Goal: Entertainment & Leisure: Consume media (video, audio)

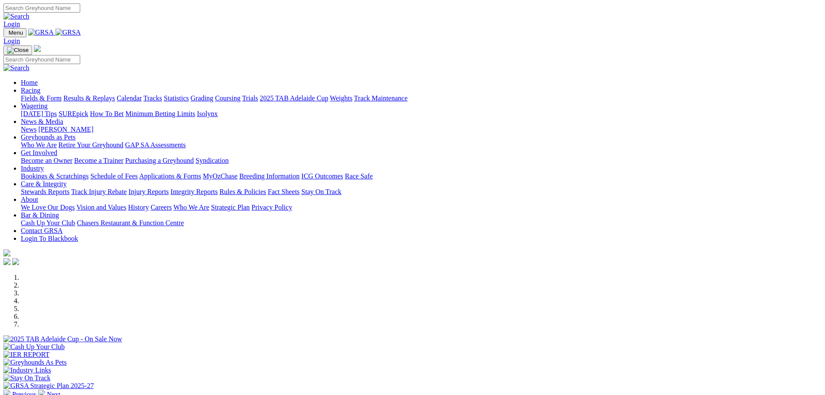
click at [40, 87] on link "Racing" at bounding box center [31, 90] width 20 height 7
click at [62, 94] on link "Fields & Form" at bounding box center [41, 97] width 41 height 7
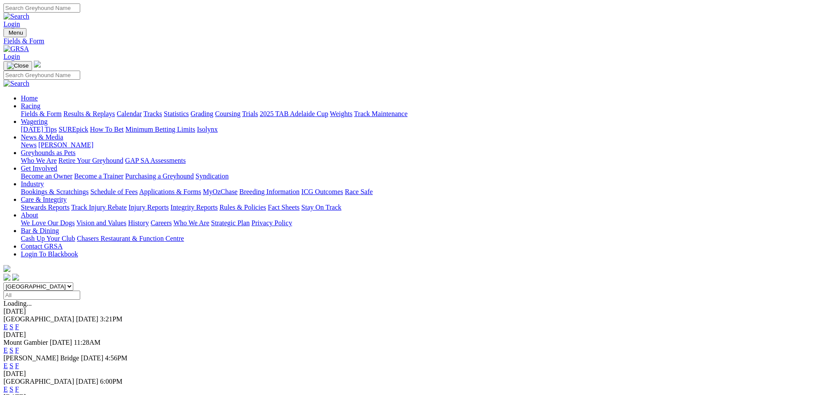
click at [73, 283] on select "South Australia New South Wales Northern Territory Queensland Tasmania Victoria…" at bounding box center [38, 287] width 70 height 8
select select "NSW"
click at [73, 283] on select "South Australia New South Wales Northern Territory Queensland Tasmania Victoria…" at bounding box center [38, 287] width 70 height 8
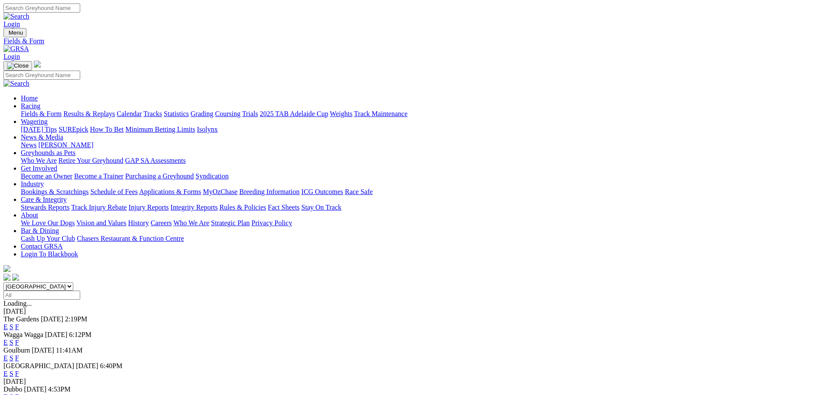
click at [8, 339] on link "E" at bounding box center [5, 342] width 4 height 7
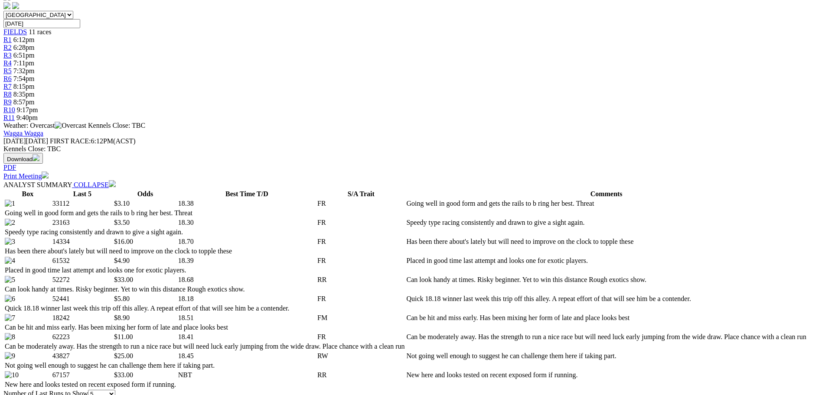
scroll to position [303, 0]
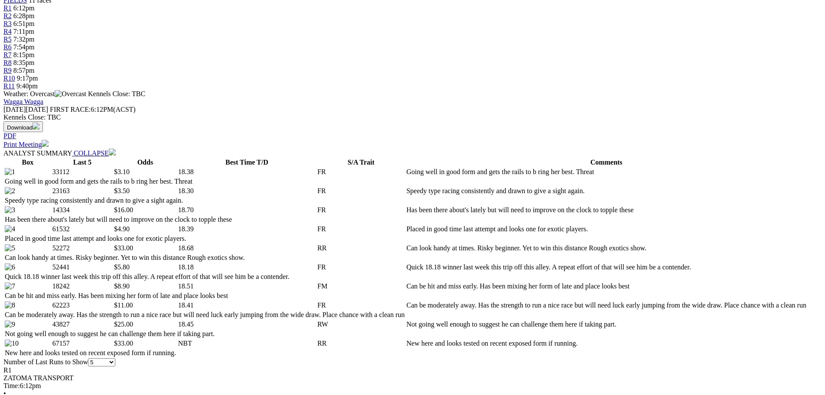
drag, startPoint x: 279, startPoint y: 135, endPoint x: 343, endPoint y: 21, distance: 131.0
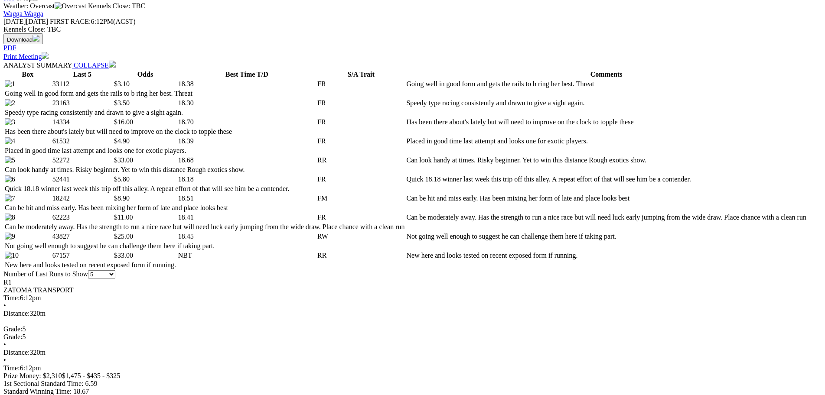
scroll to position [433, 0]
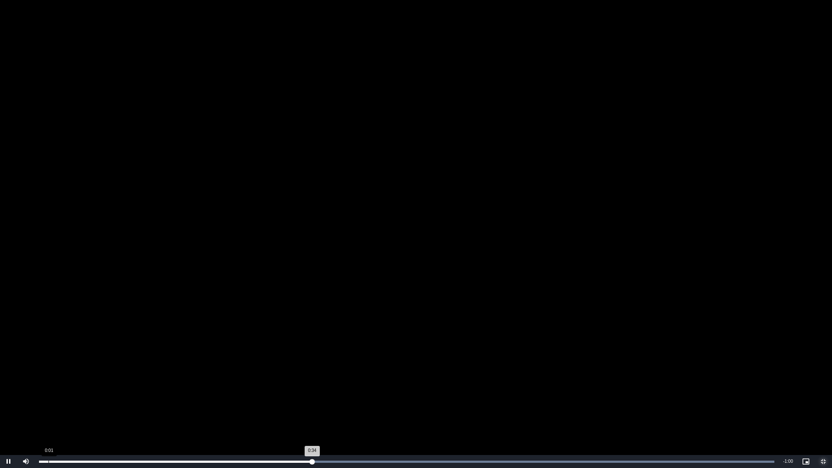
click at [49, 395] on div "Loaded : 100.00% 0:01 0:34" at bounding box center [407, 461] width 744 height 13
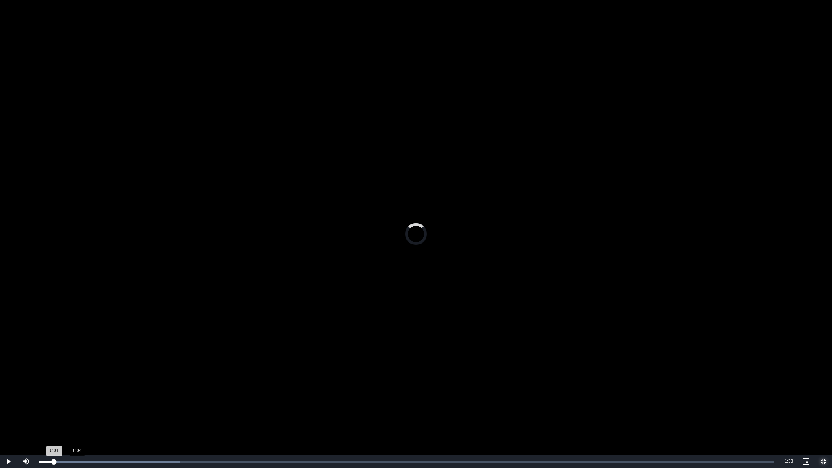
click at [77, 395] on div "Loaded : 19.16% 0:04 0:01" at bounding box center [407, 461] width 744 height 13
click at [101, 395] on div "Loaded : 31.94% 0:07 0:05" at bounding box center [407, 461] width 744 height 13
click at [120, 395] on div "Loaded : 44.71% 0:10 0:08" at bounding box center [407, 461] width 744 height 13
click at [135, 395] on div "Loaded : 51.10% 0:12 0:10" at bounding box center [407, 461] width 744 height 13
click at [139, 395] on div "Loaded : 63.88% 0:12 0:12" at bounding box center [407, 461] width 744 height 13
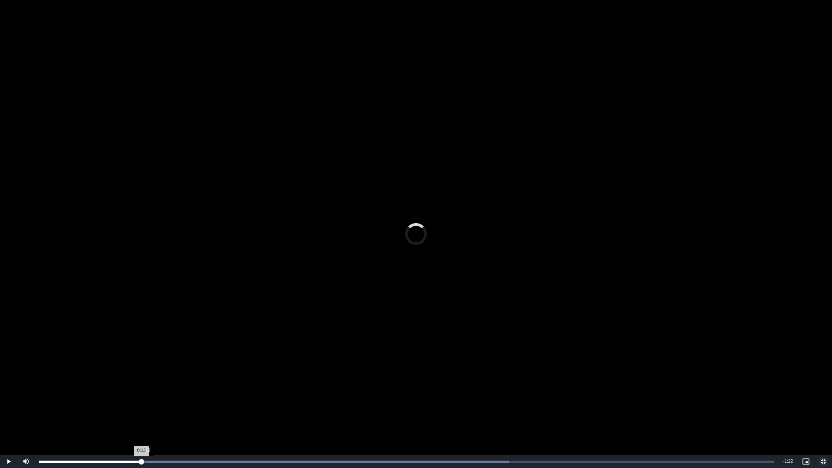
click at [147, 395] on div "Loaded : 63.88% 0:13 0:13" at bounding box center [407, 461] width 744 height 13
click at [162, 395] on div "Loaded : 63.88% 0:15 0:14" at bounding box center [407, 461] width 744 height 13
click at [824, 395] on span "Video Player" at bounding box center [823, 462] width 17 height 0
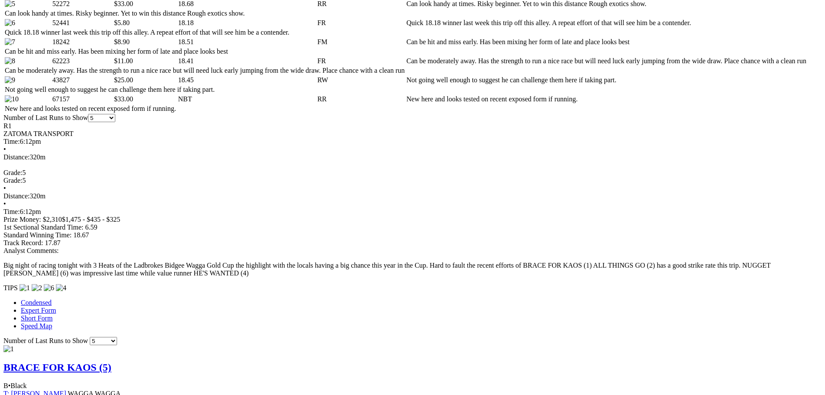
scroll to position [563, 0]
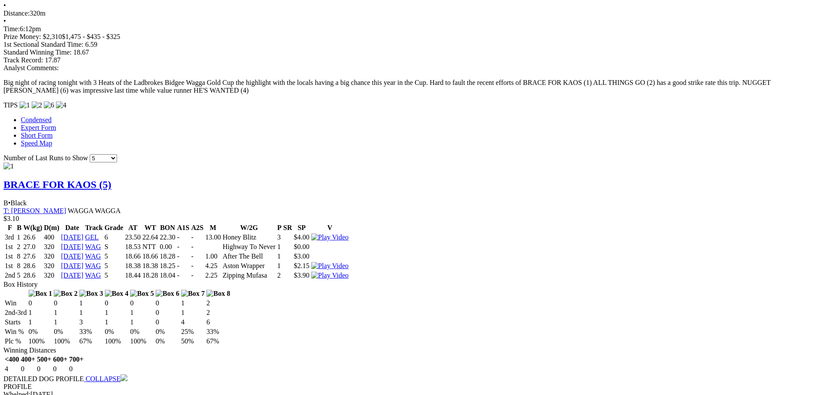
scroll to position [737, 0]
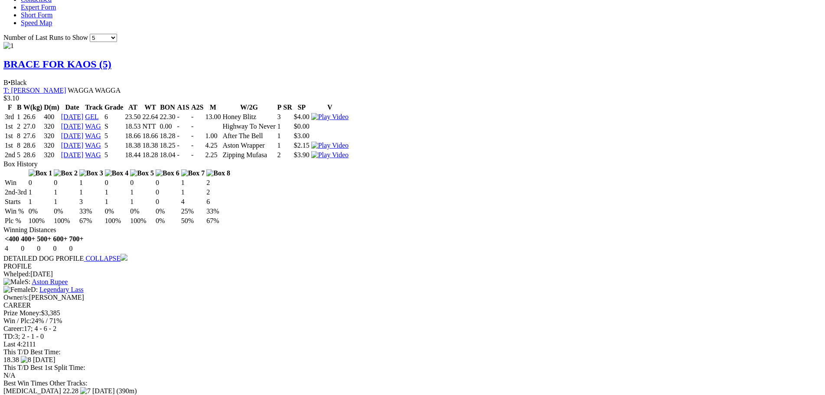
scroll to position [867, 0]
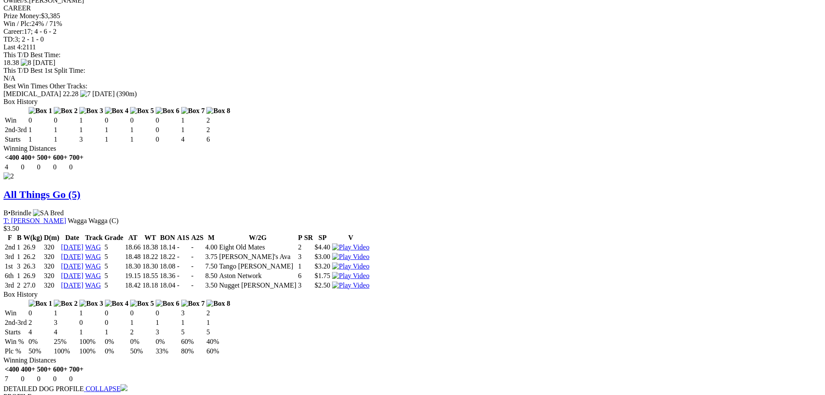
scroll to position [1170, 0]
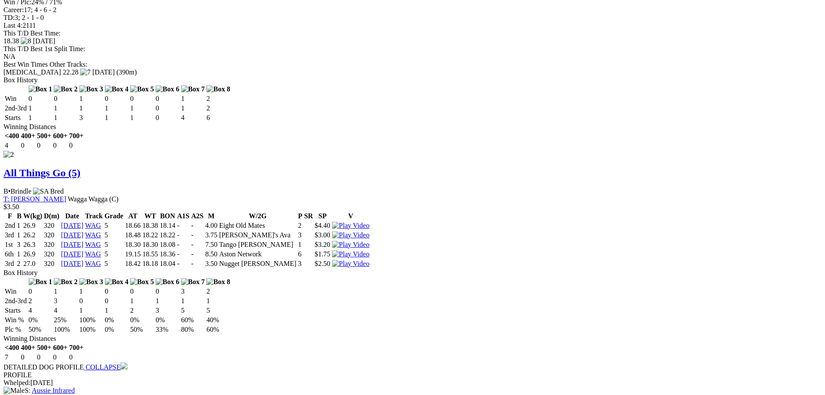
click at [0, 0] on div "Wagga Wagga - Race 2 To view this video please enable JavaScript, and consider …" at bounding box center [0, 0] width 0 height 0
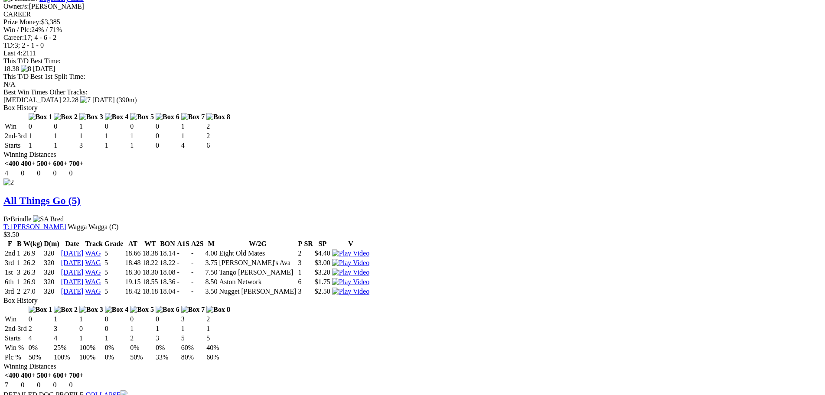
scroll to position [1127, 0]
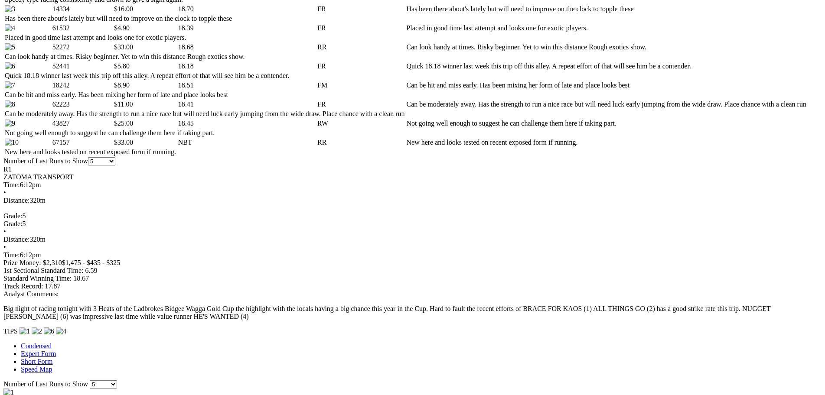
scroll to position [520, 0]
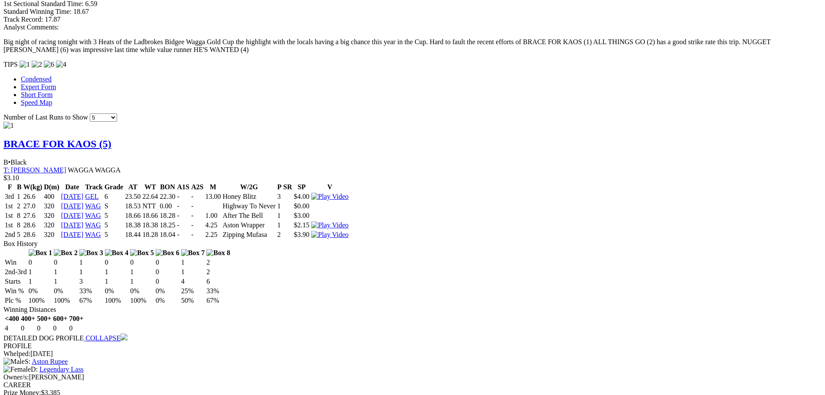
scroll to position [953, 0]
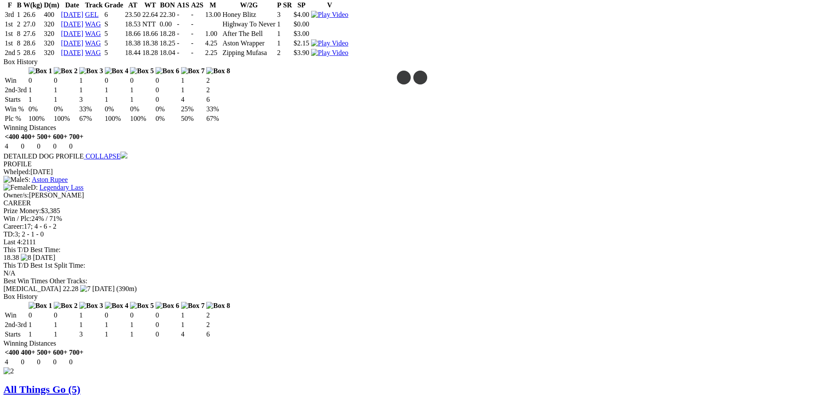
drag, startPoint x: 377, startPoint y: 173, endPoint x: 474, endPoint y: 177, distance: 96.7
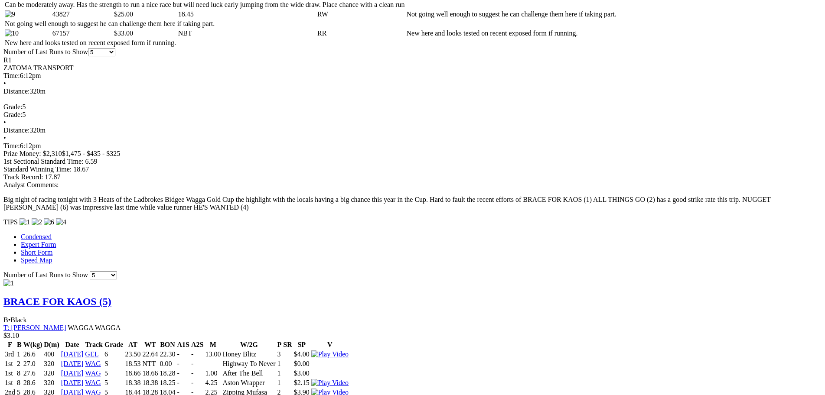
scroll to position [607, 0]
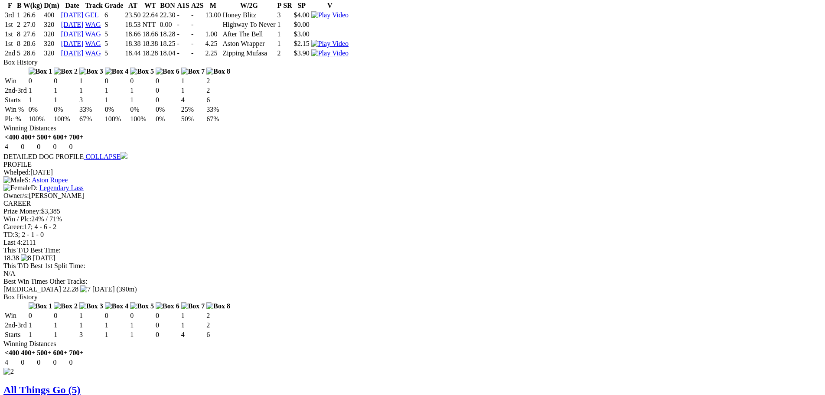
scroll to position [953, 0]
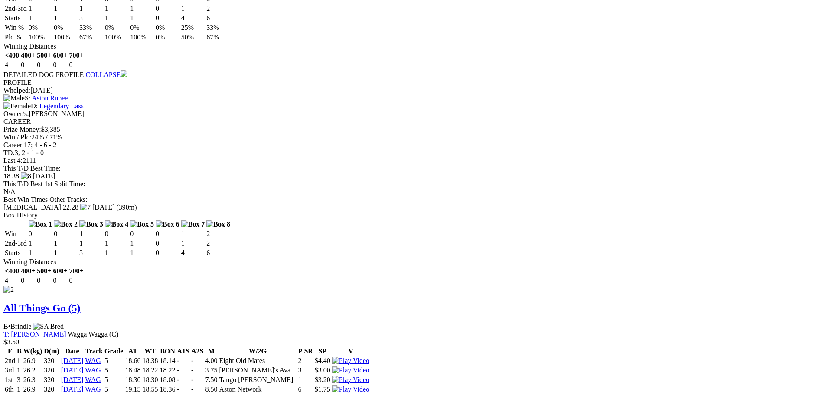
scroll to position [1083, 0]
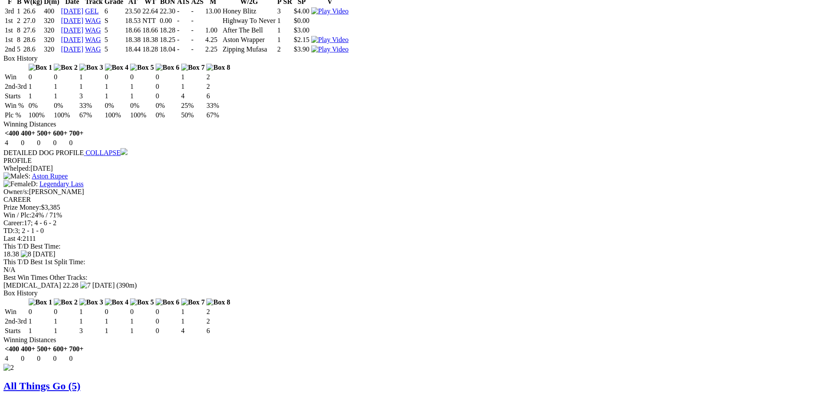
scroll to position [953, 0]
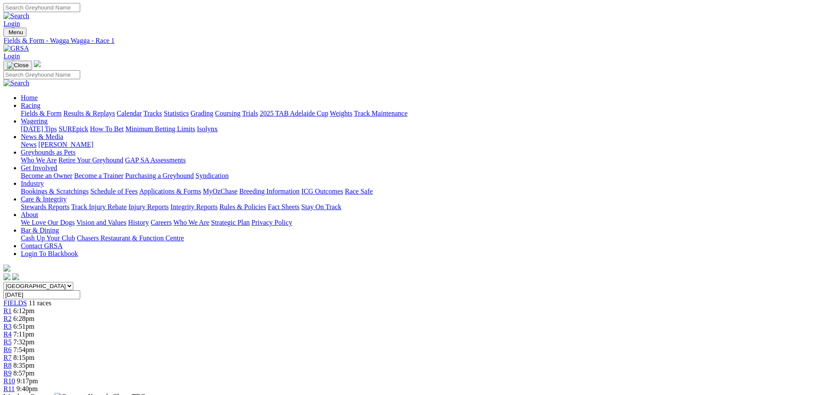
scroll to position [0, 0]
click at [35, 316] on span "6:28pm" at bounding box center [23, 319] width 21 height 7
click at [35, 323] on span "6:51pm" at bounding box center [23, 326] width 21 height 7
click at [38, 386] on span "9:40pm" at bounding box center [26, 389] width 21 height 7
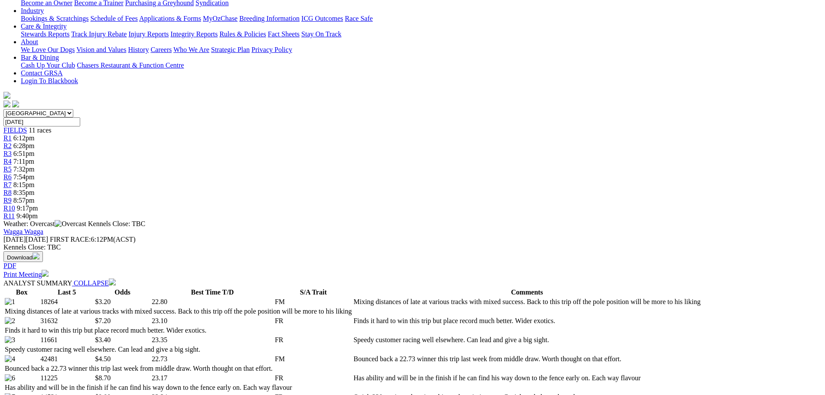
scroll to position [260, 0]
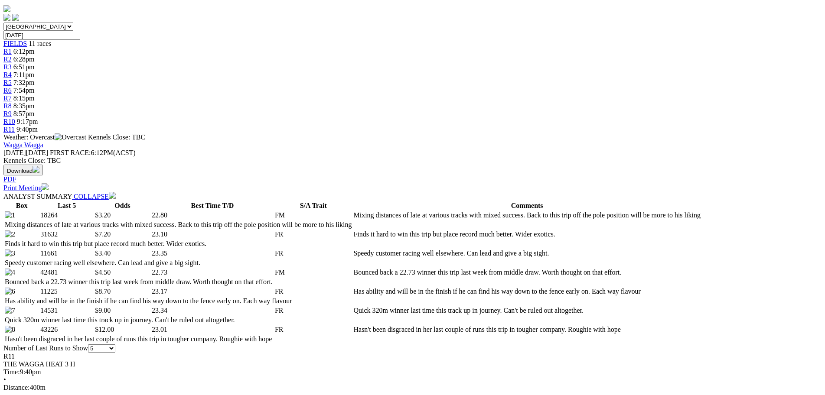
drag, startPoint x: 364, startPoint y: 173, endPoint x: 369, endPoint y: 172, distance: 5.4
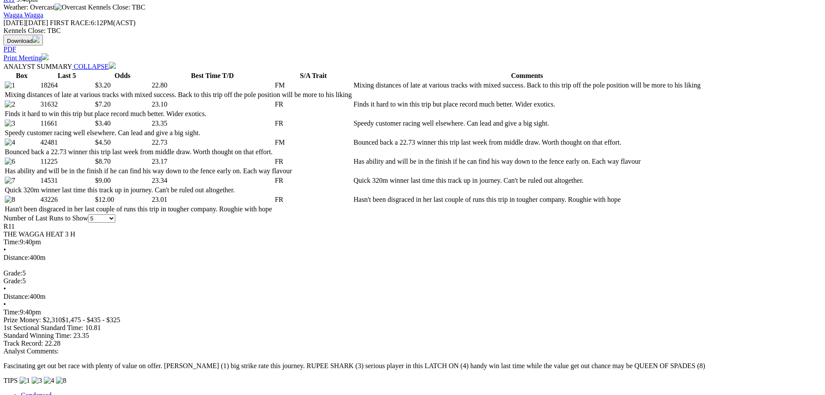
scroll to position [433, 0]
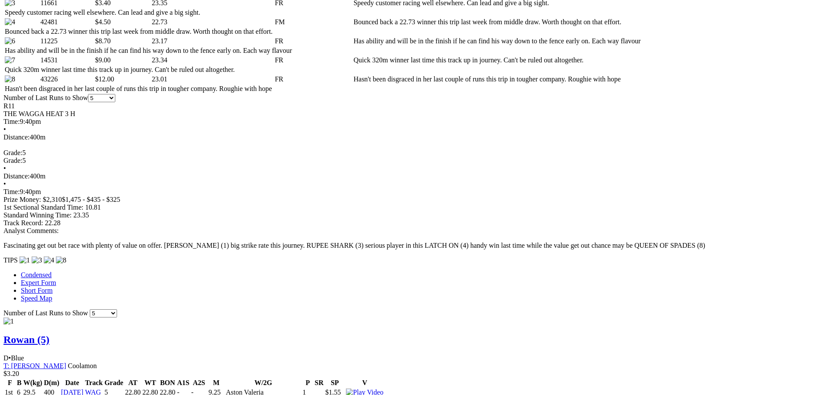
scroll to position [520, 0]
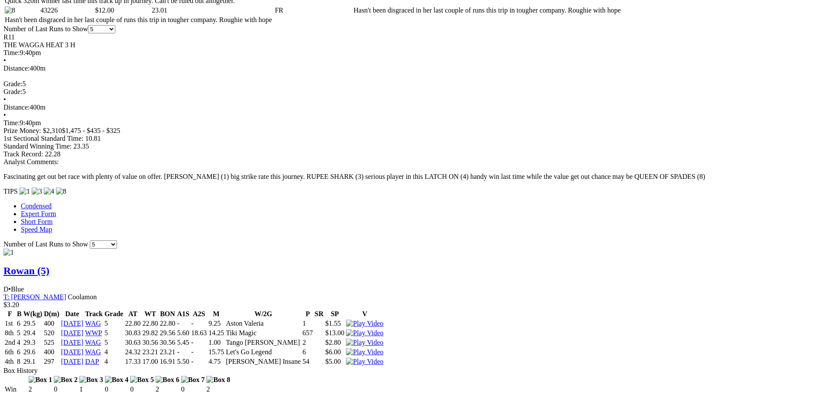
scroll to position [607, 0]
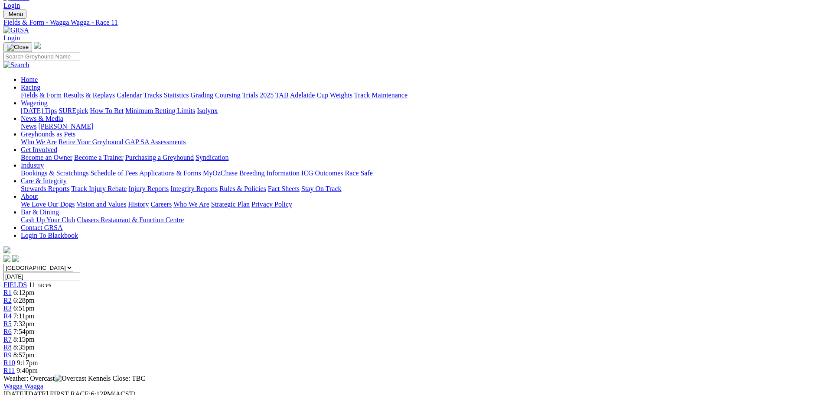
scroll to position [0, 0]
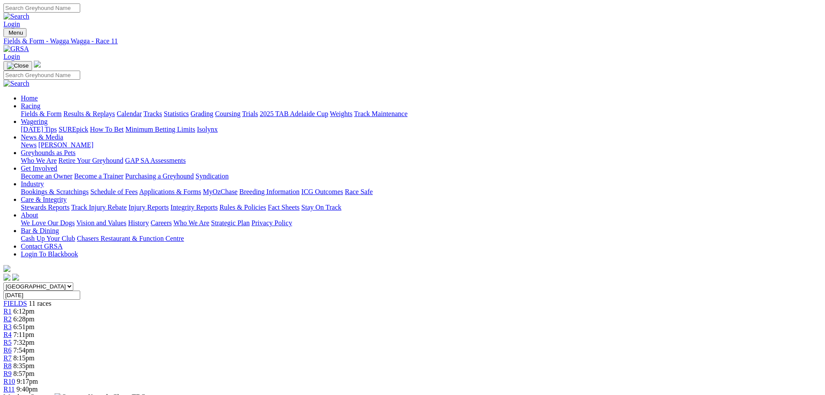
click at [12, 316] on span "R2" at bounding box center [7, 319] width 8 height 7
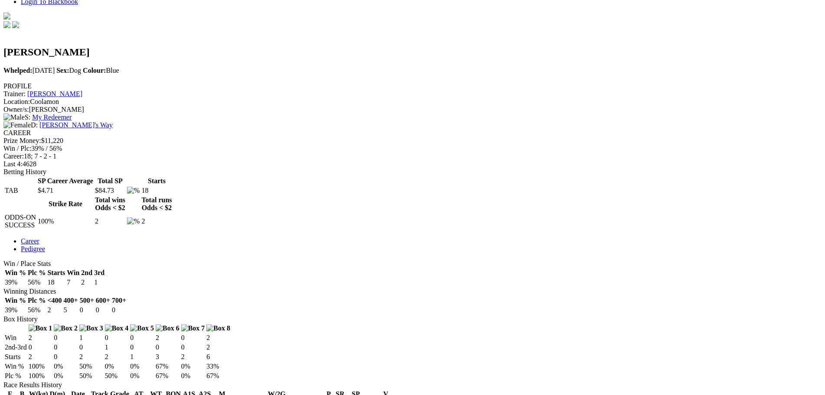
scroll to position [260, 0]
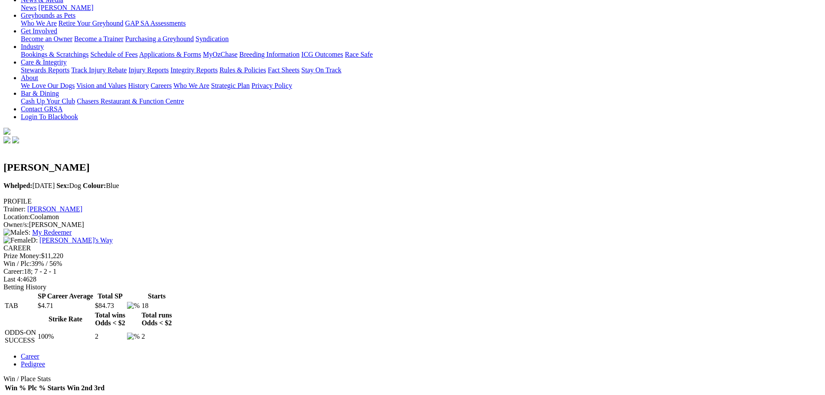
scroll to position [0, 0]
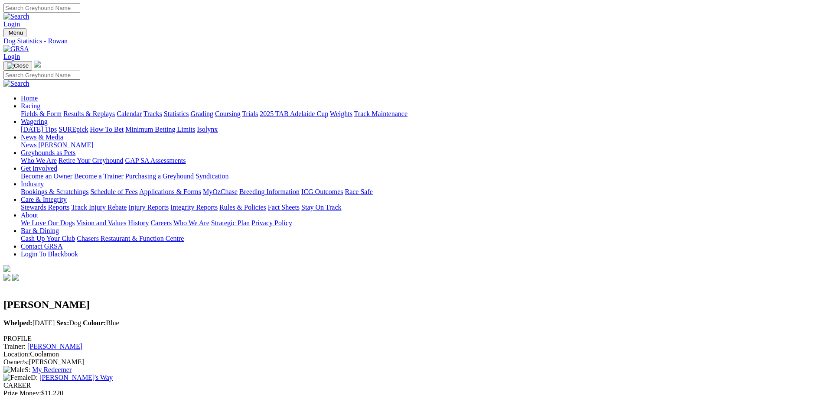
click at [62, 110] on link "Fields & Form" at bounding box center [41, 113] width 41 height 7
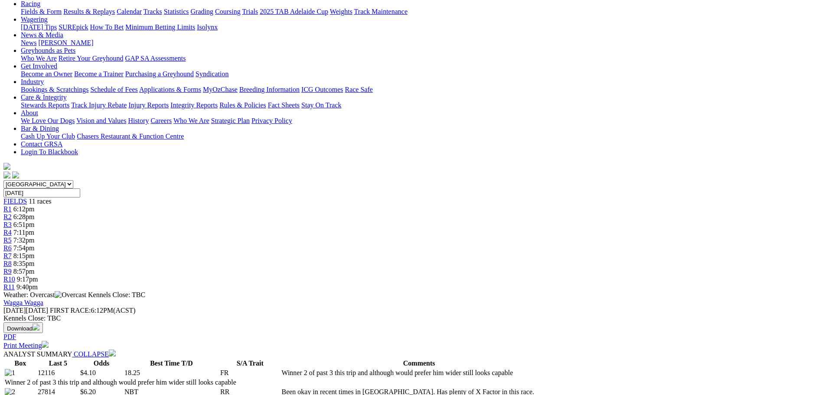
scroll to position [87, 0]
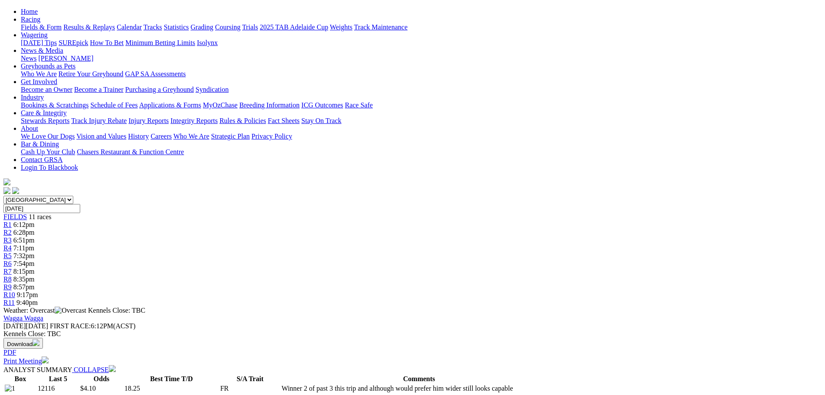
click at [12, 237] on link "R3" at bounding box center [7, 240] width 8 height 7
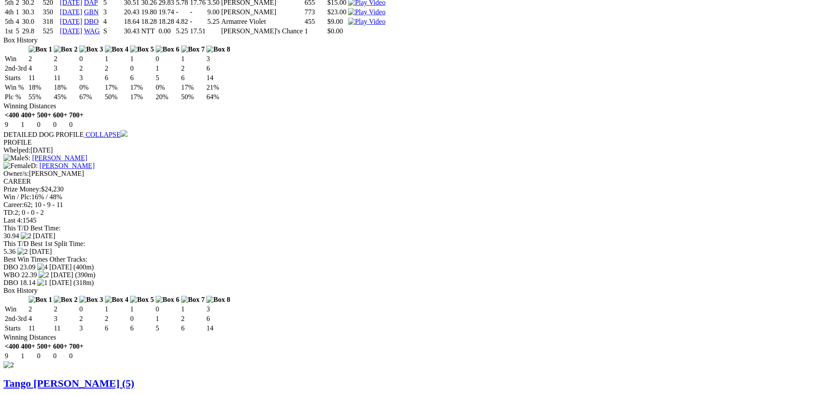
scroll to position [953, 0]
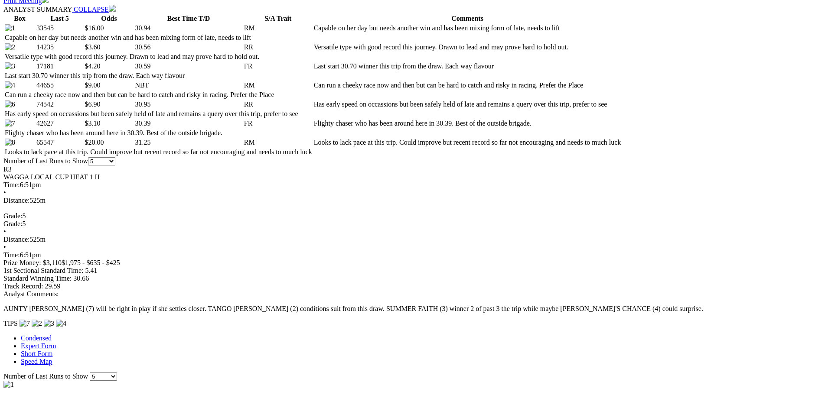
scroll to position [390, 0]
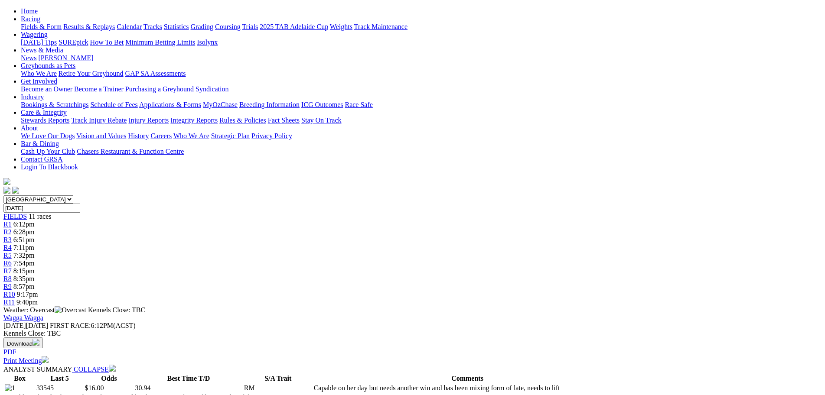
scroll to position [87, 0]
click at [351, 244] on div "R4 7:11pm" at bounding box center [412, 248] width 818 height 8
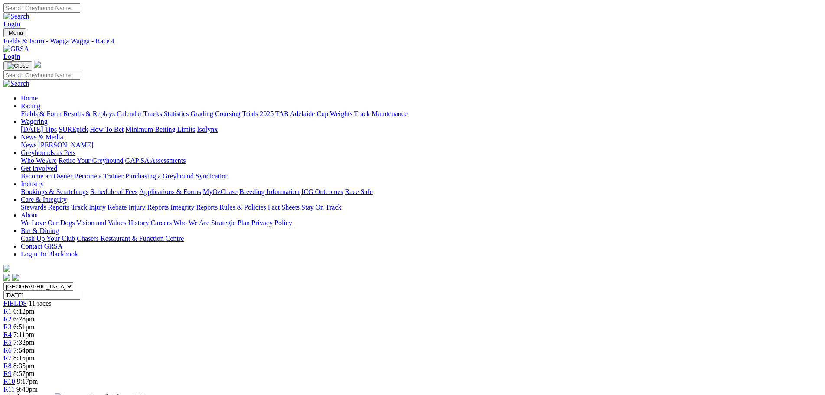
click at [12, 339] on link "R5" at bounding box center [7, 342] width 8 height 7
click at [35, 339] on span "7:32pm" at bounding box center [23, 342] width 21 height 7
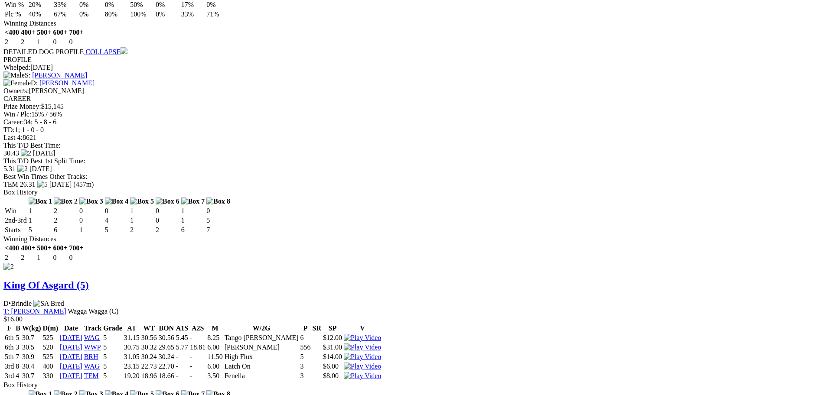
scroll to position [997, 0]
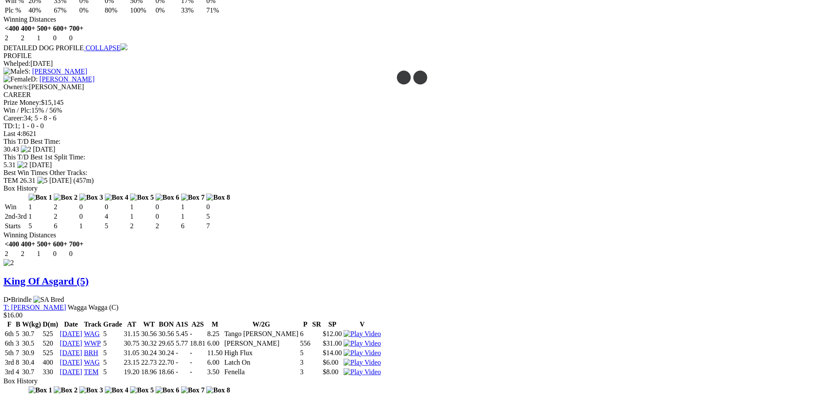
drag, startPoint x: 216, startPoint y: 156, endPoint x: 195, endPoint y: 174, distance: 27.7
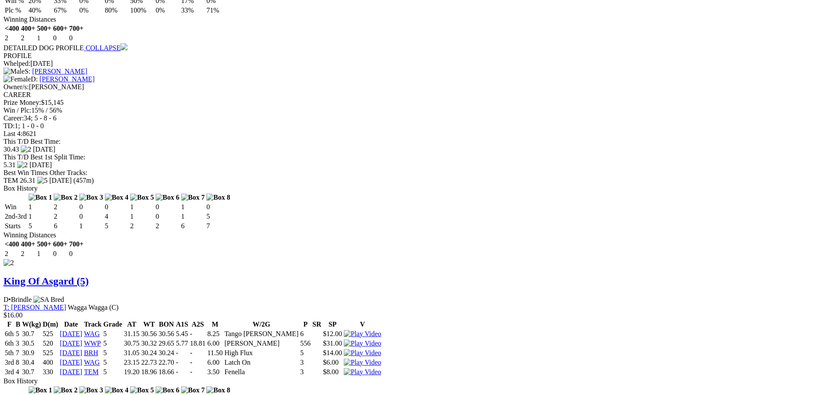
click at [0, 0] on div "Wagga Wagga - Race 6 To view this video please enable JavaScript, and consider …" at bounding box center [0, 0] width 0 height 0
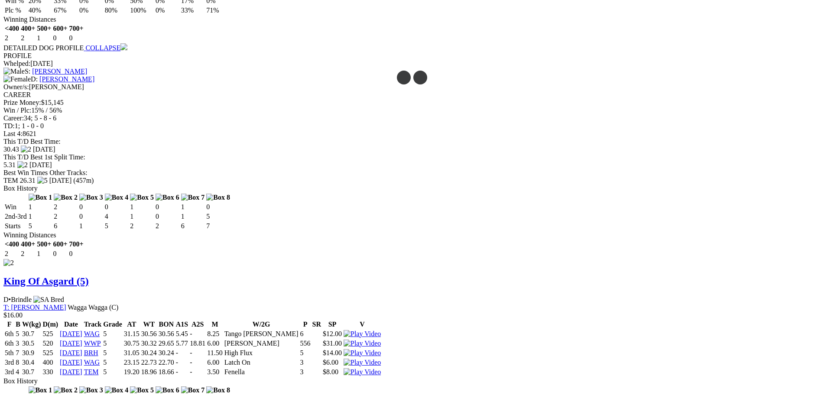
drag, startPoint x: 428, startPoint y: 173, endPoint x: 433, endPoint y: 173, distance: 4.8
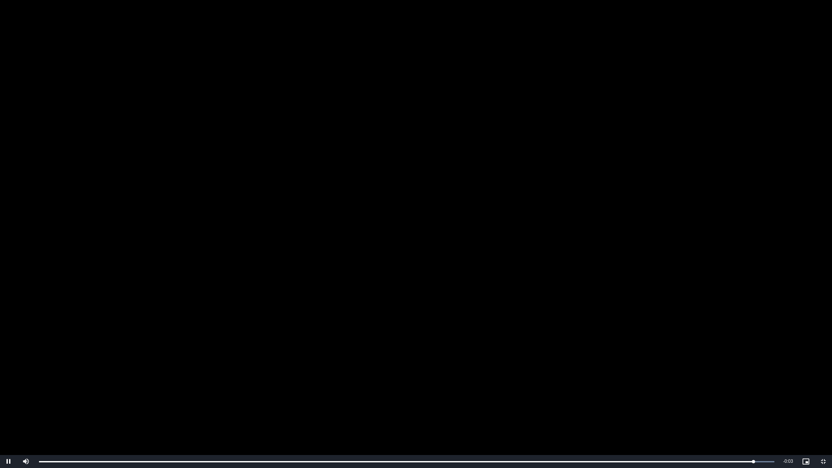
drag, startPoint x: 587, startPoint y: 245, endPoint x: 613, endPoint y: 278, distance: 41.6
click at [588, 247] on video "To view this video please enable JavaScript, and consider upgrading to a web br…" at bounding box center [416, 234] width 832 height 468
click at [824, 395] on span "Video Player" at bounding box center [823, 462] width 17 height 0
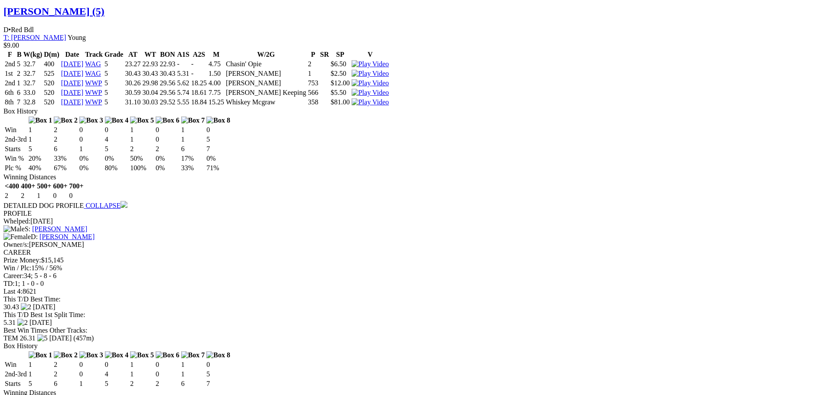
scroll to position [823, 0]
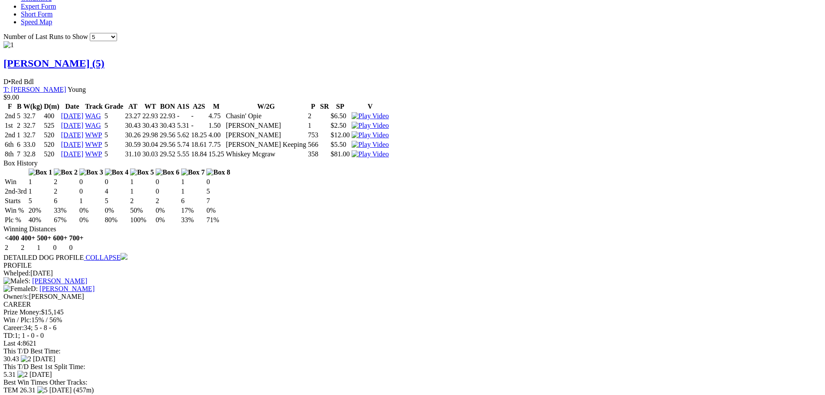
scroll to position [737, 0]
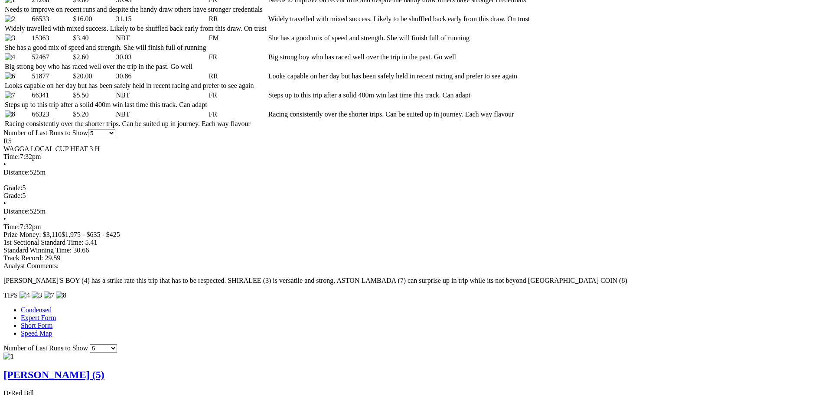
scroll to position [477, 0]
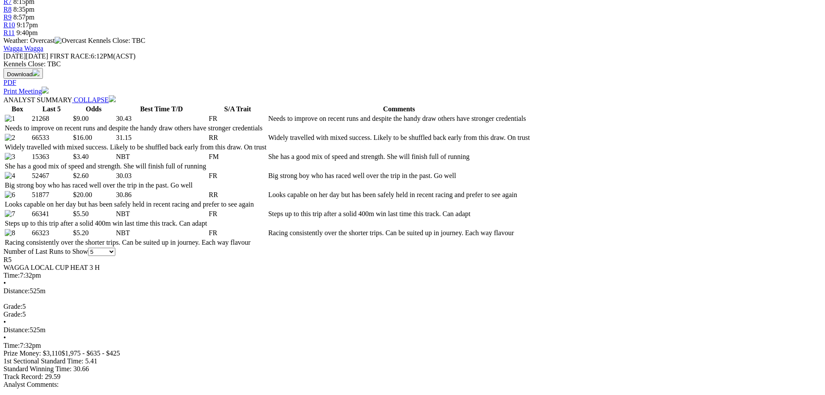
scroll to position [347, 0]
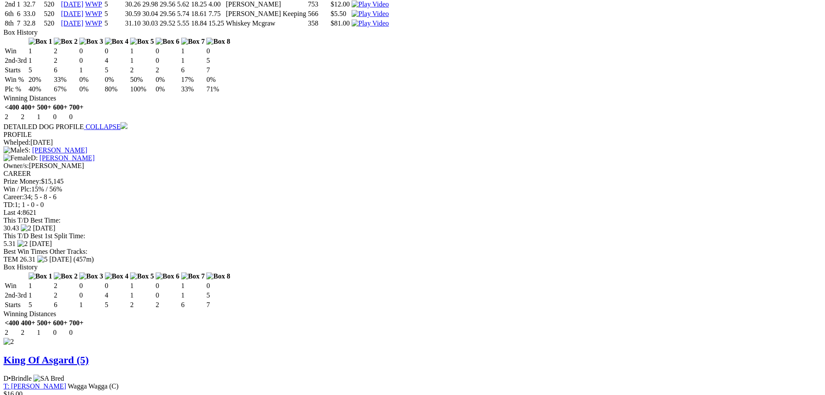
scroll to position [953, 0]
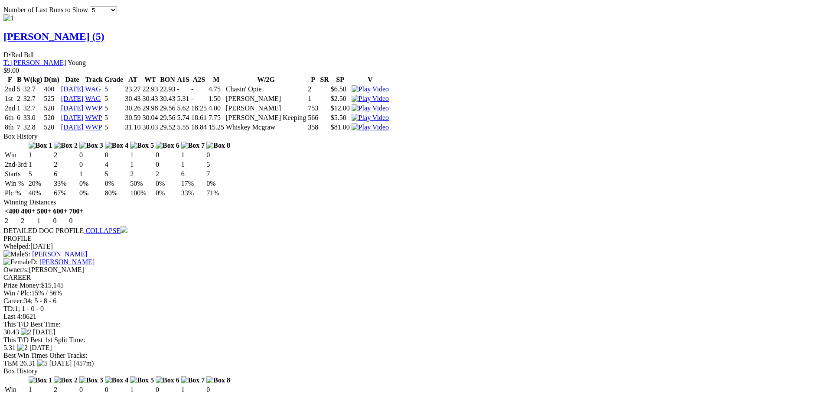
scroll to position [737, 0]
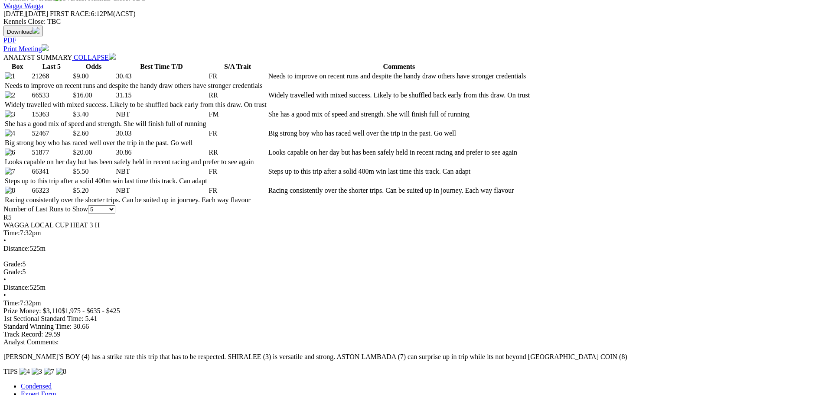
scroll to position [390, 0]
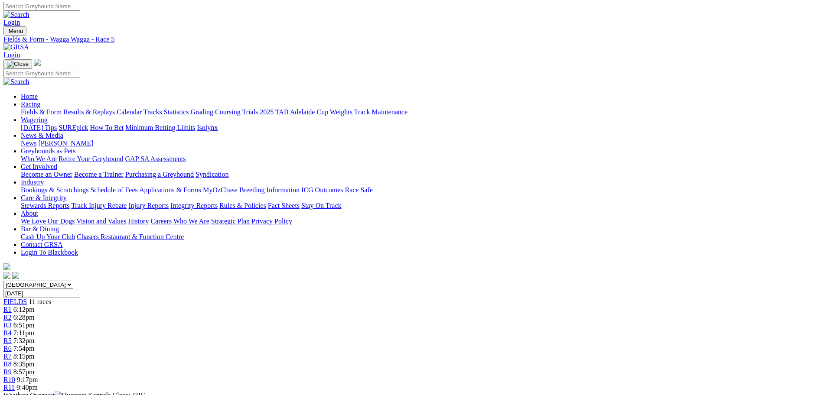
scroll to position [0, 0]
drag, startPoint x: 214, startPoint y: 35, endPoint x: 238, endPoint y: 32, distance: 24.0
click at [35, 308] on span "6:12pm" at bounding box center [23, 311] width 21 height 7
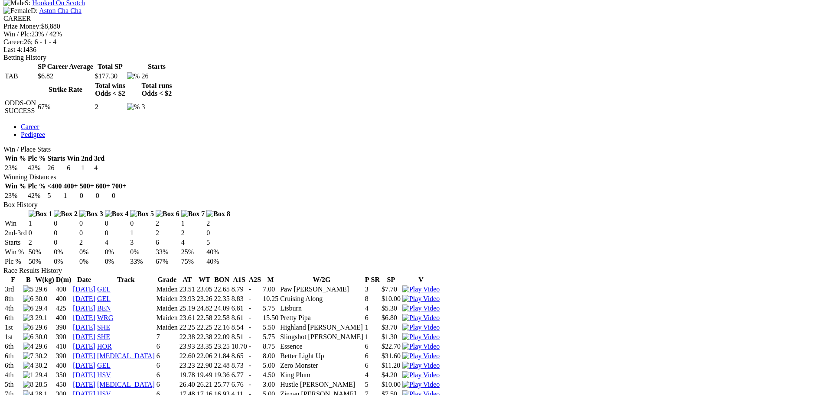
scroll to position [390, 0]
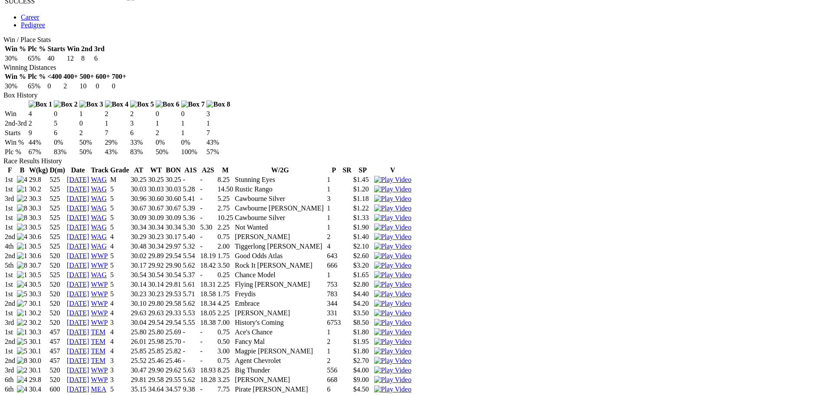
scroll to position [563, 0]
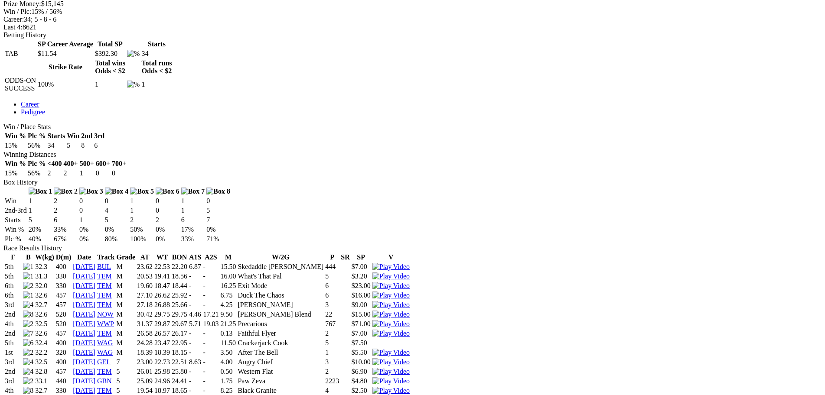
scroll to position [433, 0]
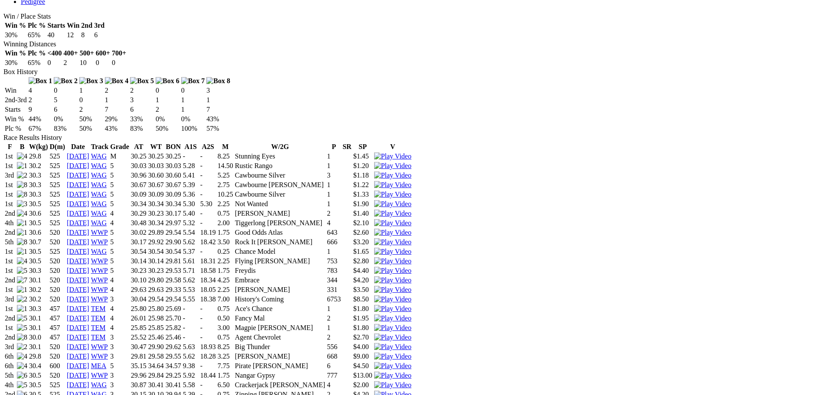
scroll to position [563, 0]
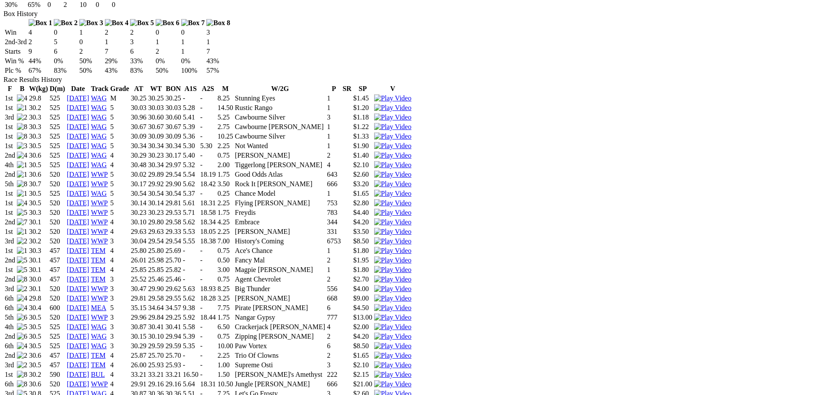
scroll to position [563, 0]
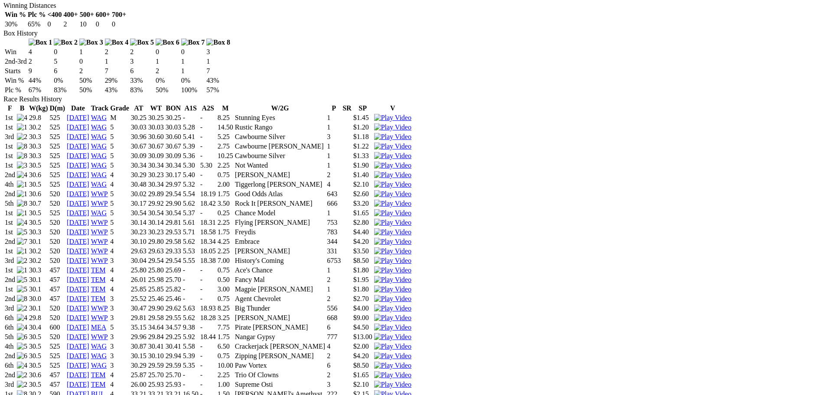
scroll to position [563, 0]
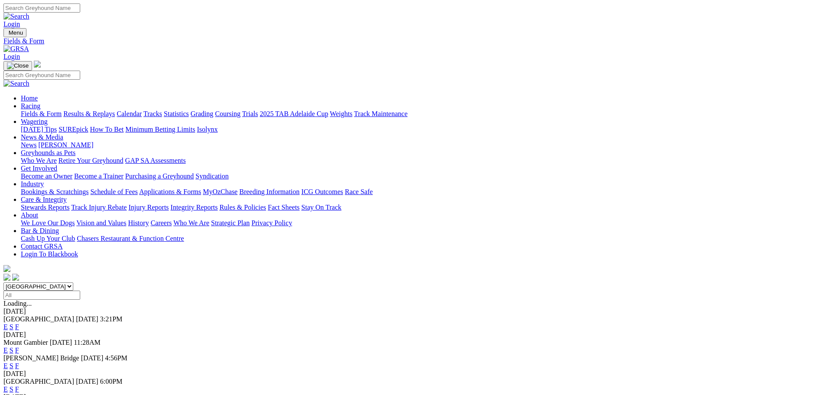
click at [73, 283] on select "[GEOGRAPHIC_DATA] [GEOGRAPHIC_DATA] [GEOGRAPHIC_DATA] [GEOGRAPHIC_DATA] [GEOGRA…" at bounding box center [38, 287] width 70 height 8
drag, startPoint x: 273, startPoint y: 120, endPoint x: 277, endPoint y: 113, distance: 8.1
click at [273, 283] on div "[GEOGRAPHIC_DATA] [GEOGRAPHIC_DATA] [GEOGRAPHIC_DATA] [GEOGRAPHIC_DATA] [GEOGRA…" at bounding box center [412, 291] width 818 height 17
drag, startPoint x: 277, startPoint y: 112, endPoint x: 275, endPoint y: 118, distance: 6.7
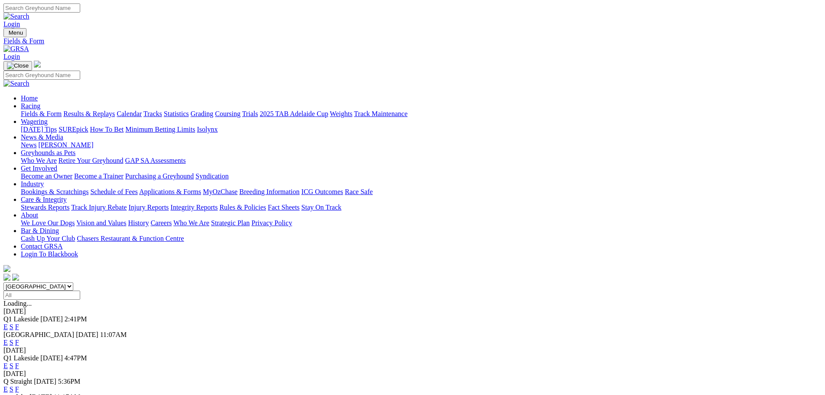
click at [73, 283] on select "[GEOGRAPHIC_DATA] [GEOGRAPHIC_DATA] [GEOGRAPHIC_DATA] [GEOGRAPHIC_DATA] [GEOGRA…" at bounding box center [38, 287] width 70 height 8
select select "[GEOGRAPHIC_DATA]"
click at [73, 283] on select "[GEOGRAPHIC_DATA] [GEOGRAPHIC_DATA] [GEOGRAPHIC_DATA] [GEOGRAPHIC_DATA] [GEOGRA…" at bounding box center [38, 287] width 70 height 8
click at [8, 323] on link "E" at bounding box center [5, 326] width 4 height 7
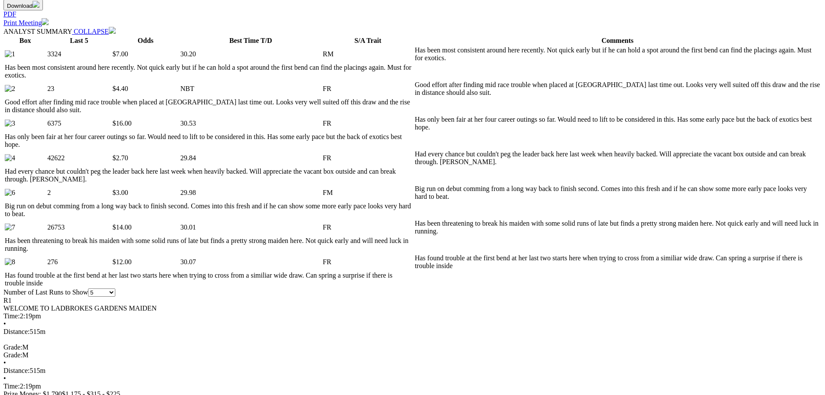
scroll to position [433, 0]
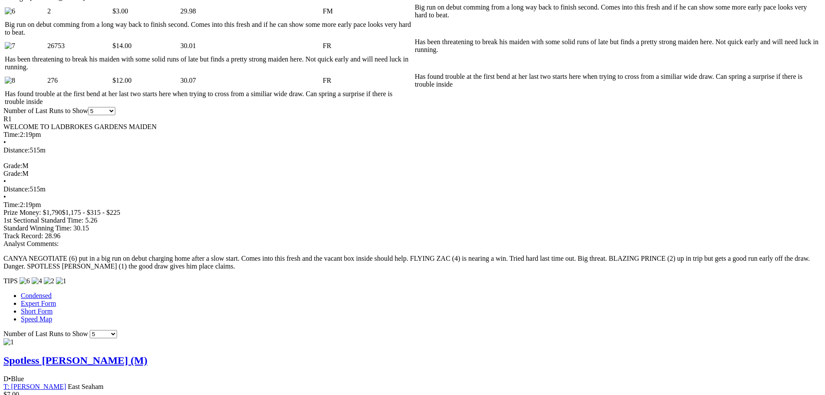
scroll to position [650, 0]
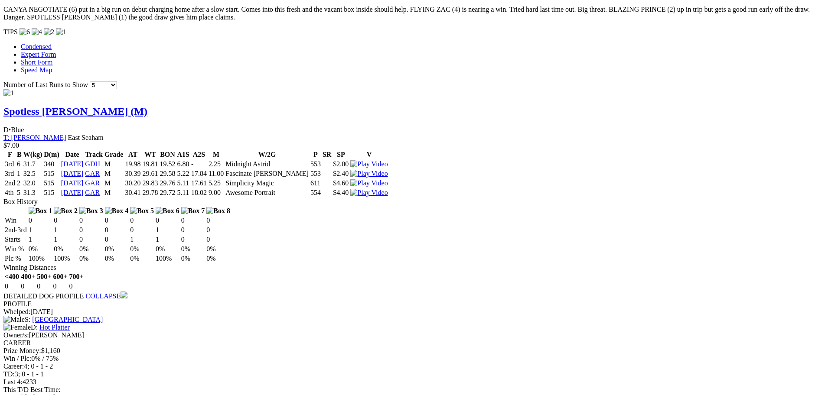
scroll to position [867, 0]
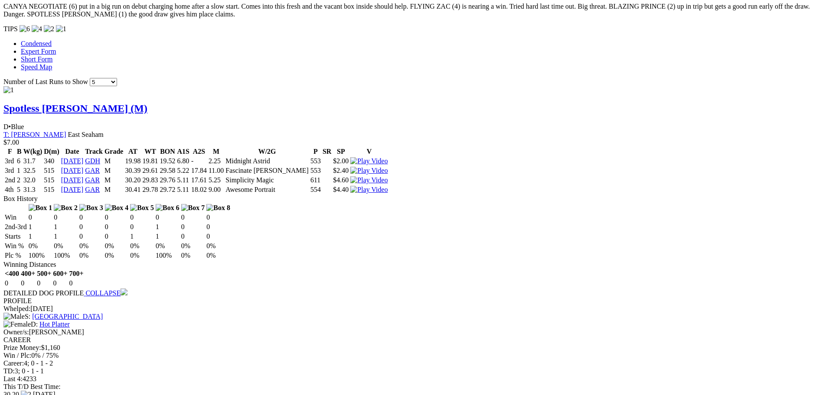
drag, startPoint x: 437, startPoint y: 25, endPoint x: 315, endPoint y: 47, distance: 123.8
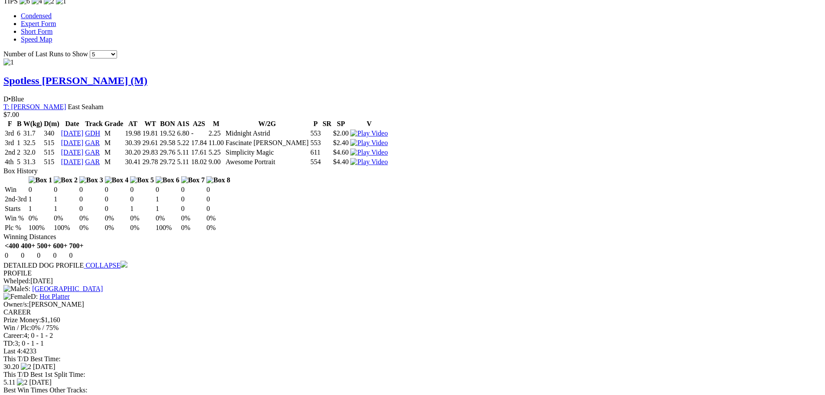
scroll to position [910, 0]
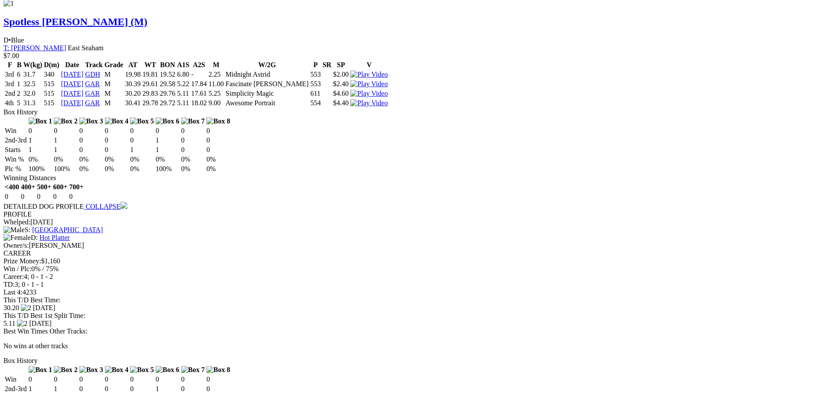
scroll to position [997, 0]
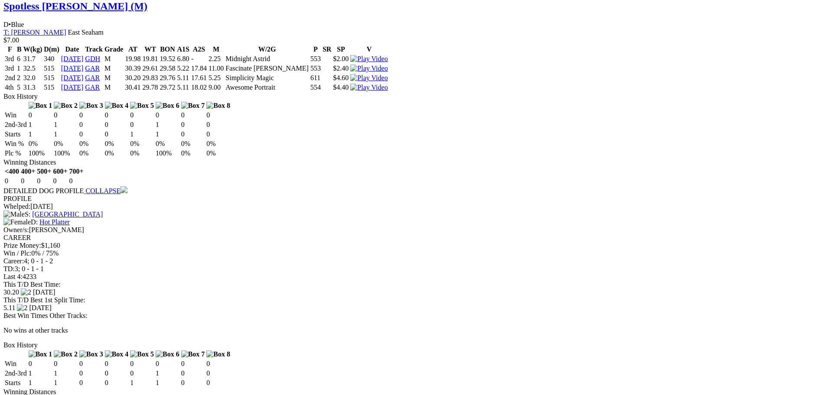
scroll to position [953, 0]
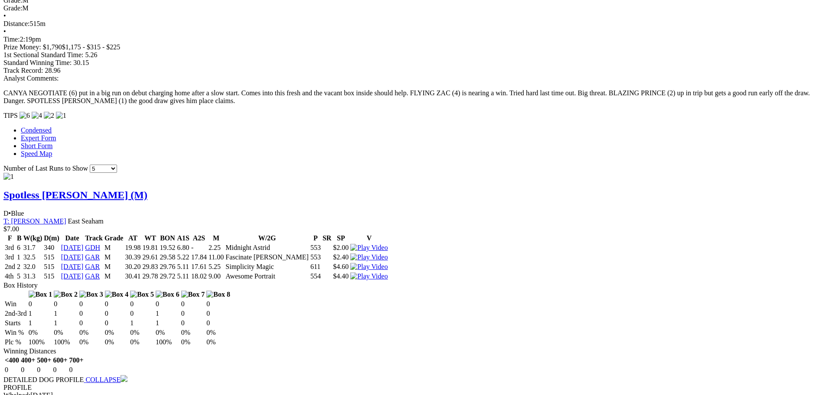
scroll to position [737, 0]
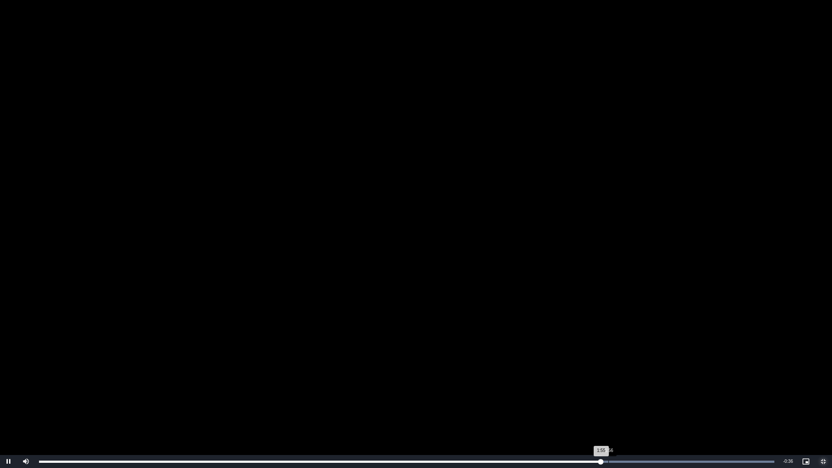
click at [609, 395] on div "Loaded : 100.00% 1:56 1:55" at bounding box center [407, 461] width 744 height 13
click at [615, 395] on div "Loaded : 100.00% 1:57 1:56" at bounding box center [407, 461] width 744 height 13
click at [620, 395] on div "Loaded : 100.00% 1:58 1:58" at bounding box center [407, 461] width 744 height 13
click at [621, 395] on div "1:58" at bounding box center [330, 462] width 582 height 2
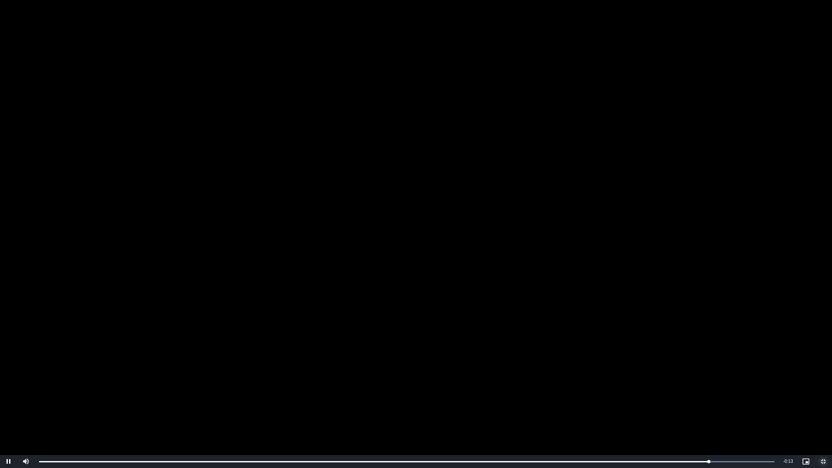
click at [824, 395] on span "Video Player" at bounding box center [823, 462] width 17 height 0
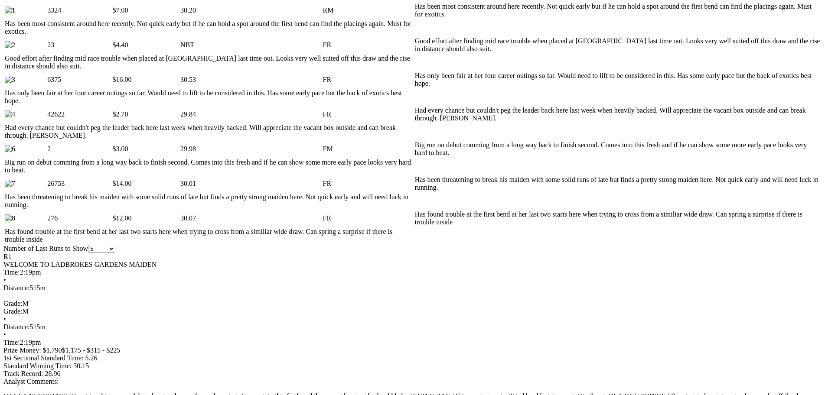
scroll to position [433, 0]
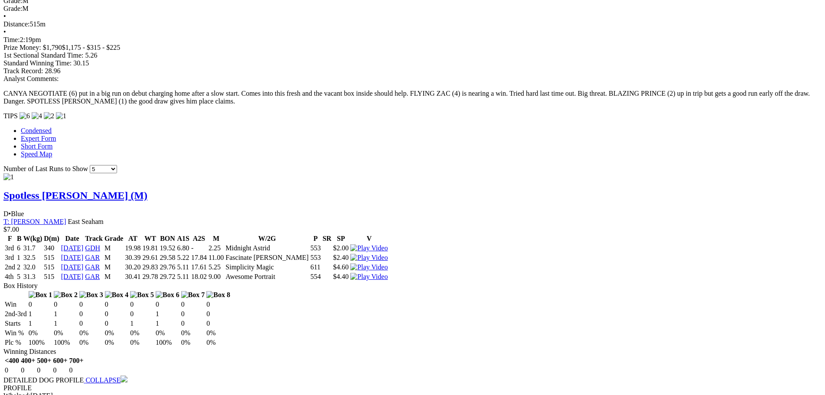
scroll to position [780, 0]
click at [0, 0] on div "The Gardens - Race 1 To view this video please enable JavaScript, and consider …" at bounding box center [0, 0] width 0 height 0
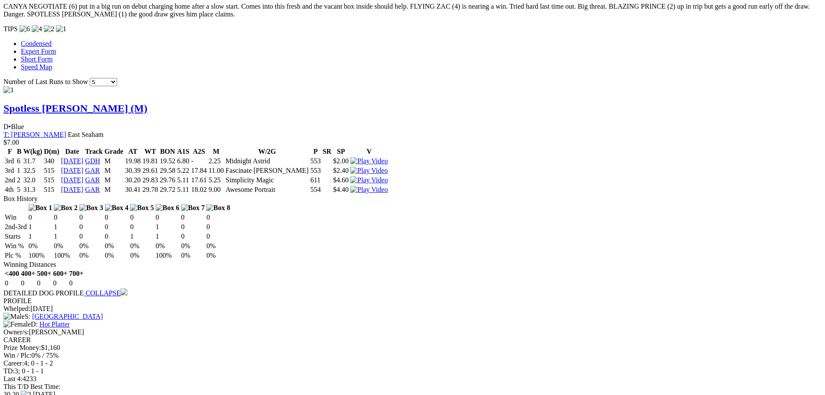
scroll to position [910, 0]
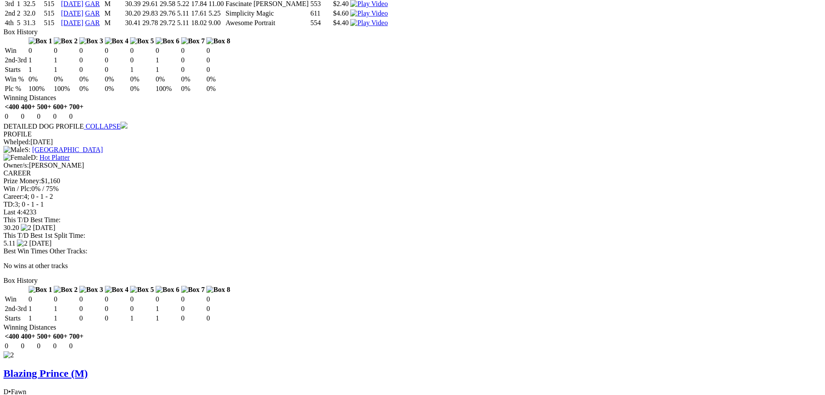
scroll to position [1040, 0]
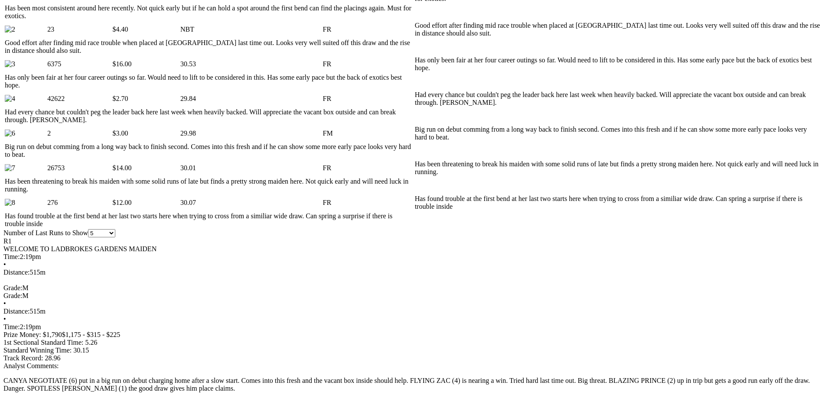
scroll to position [477, 0]
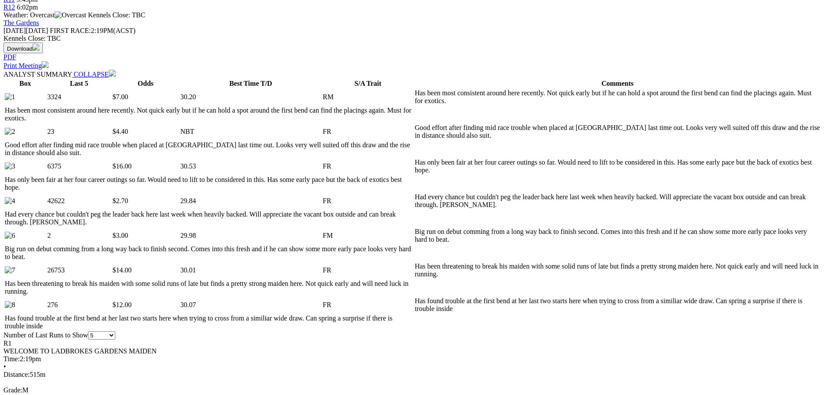
scroll to position [433, 0]
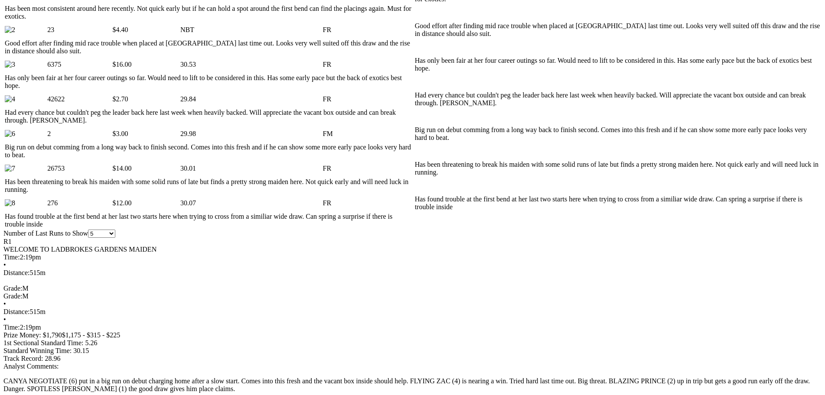
scroll to position [477, 0]
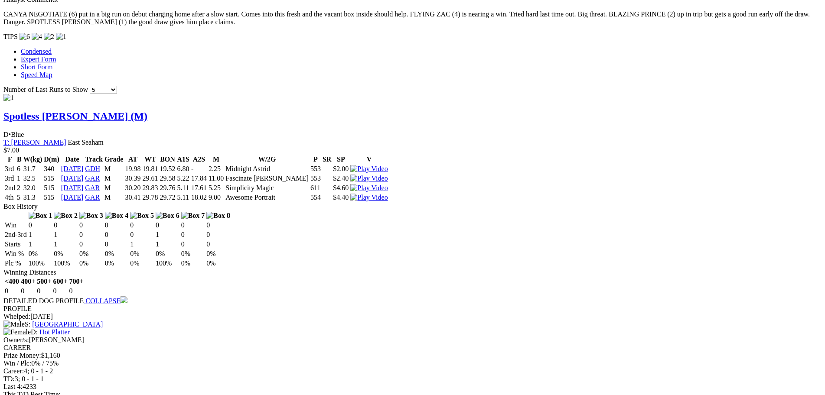
scroll to position [867, 0]
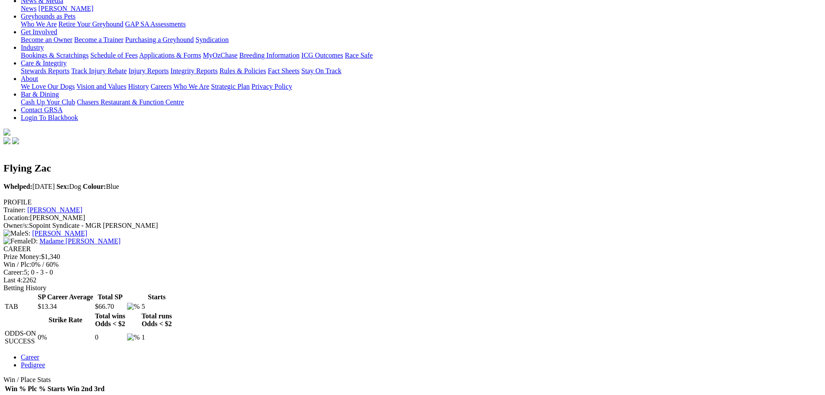
scroll to position [217, 0]
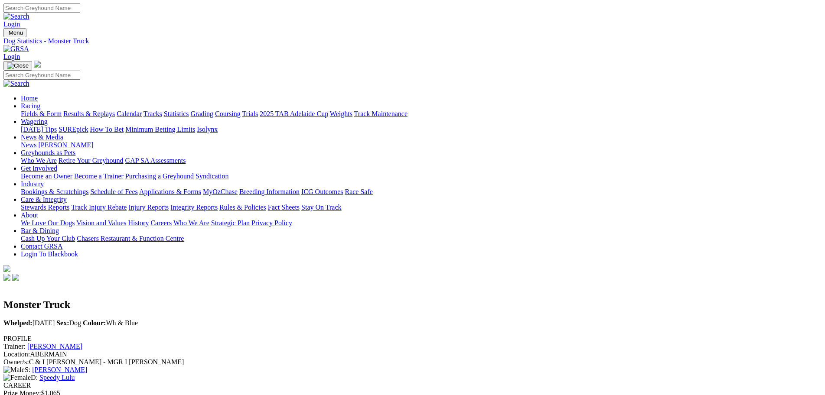
scroll to position [217, 0]
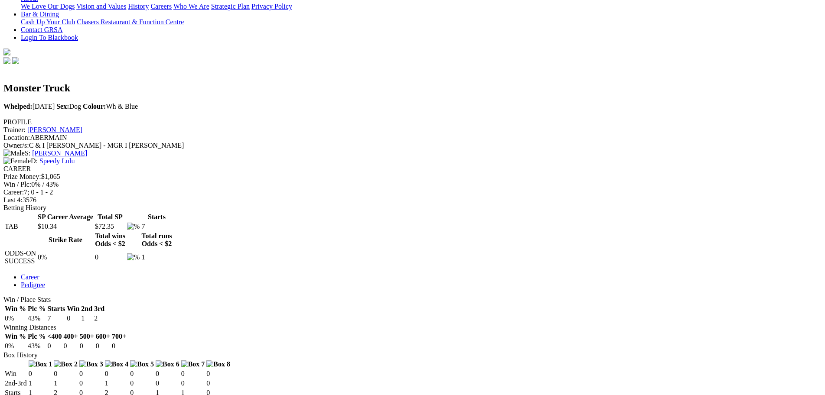
drag, startPoint x: 535, startPoint y: 159, endPoint x: 602, endPoint y: 125, distance: 75.8
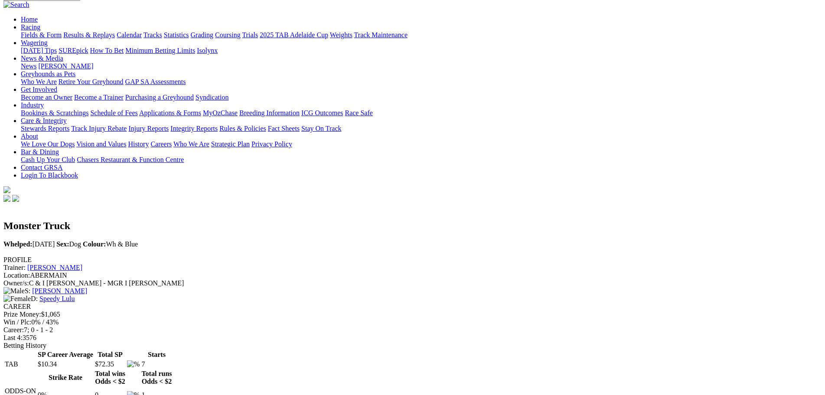
scroll to position [43, 0]
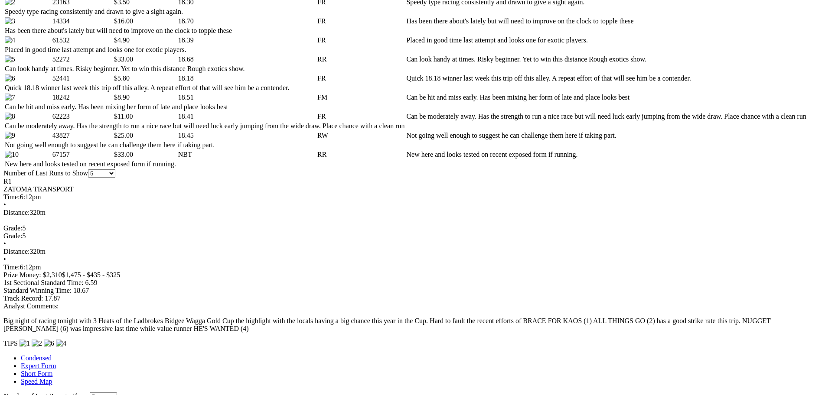
scroll to position [477, 0]
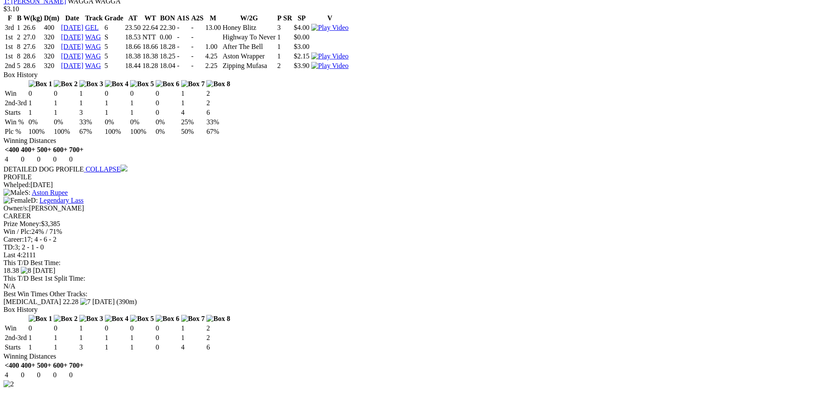
scroll to position [953, 0]
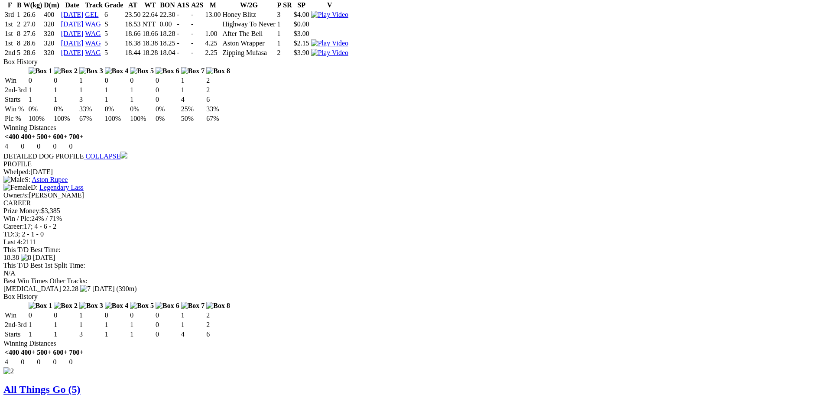
drag, startPoint x: 365, startPoint y: 173, endPoint x: 371, endPoint y: 172, distance: 6.1
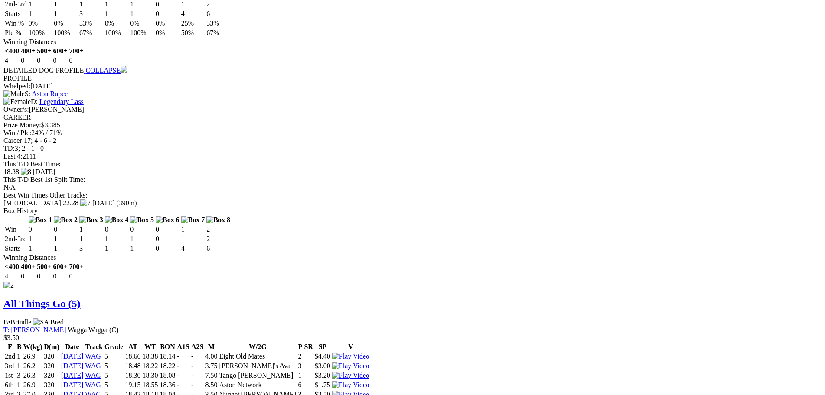
scroll to position [1040, 0]
